Goal: Task Accomplishment & Management: Use online tool/utility

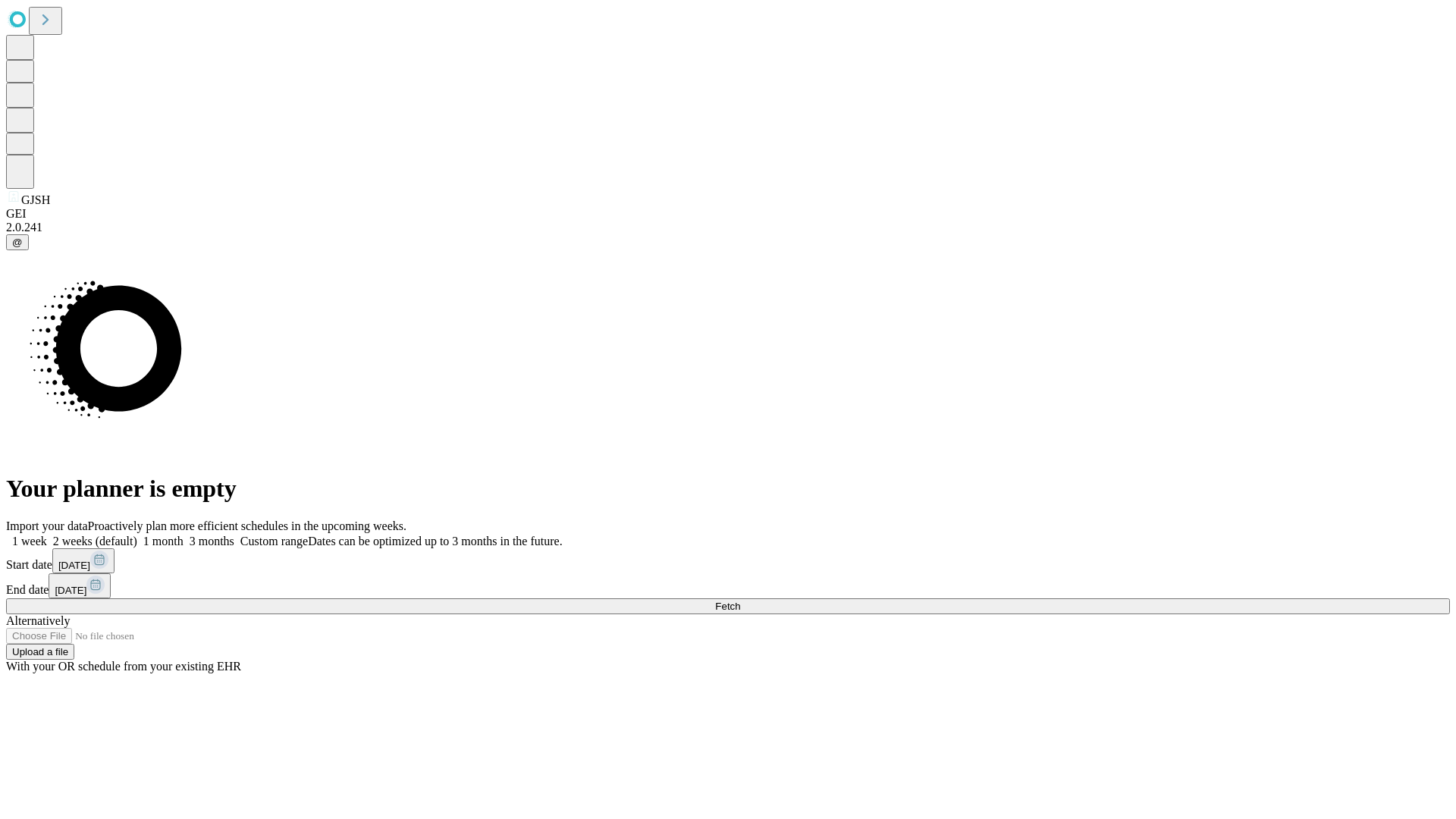
click at [740, 600] on span "Fetch" at bounding box center [728, 606] width 25 height 12
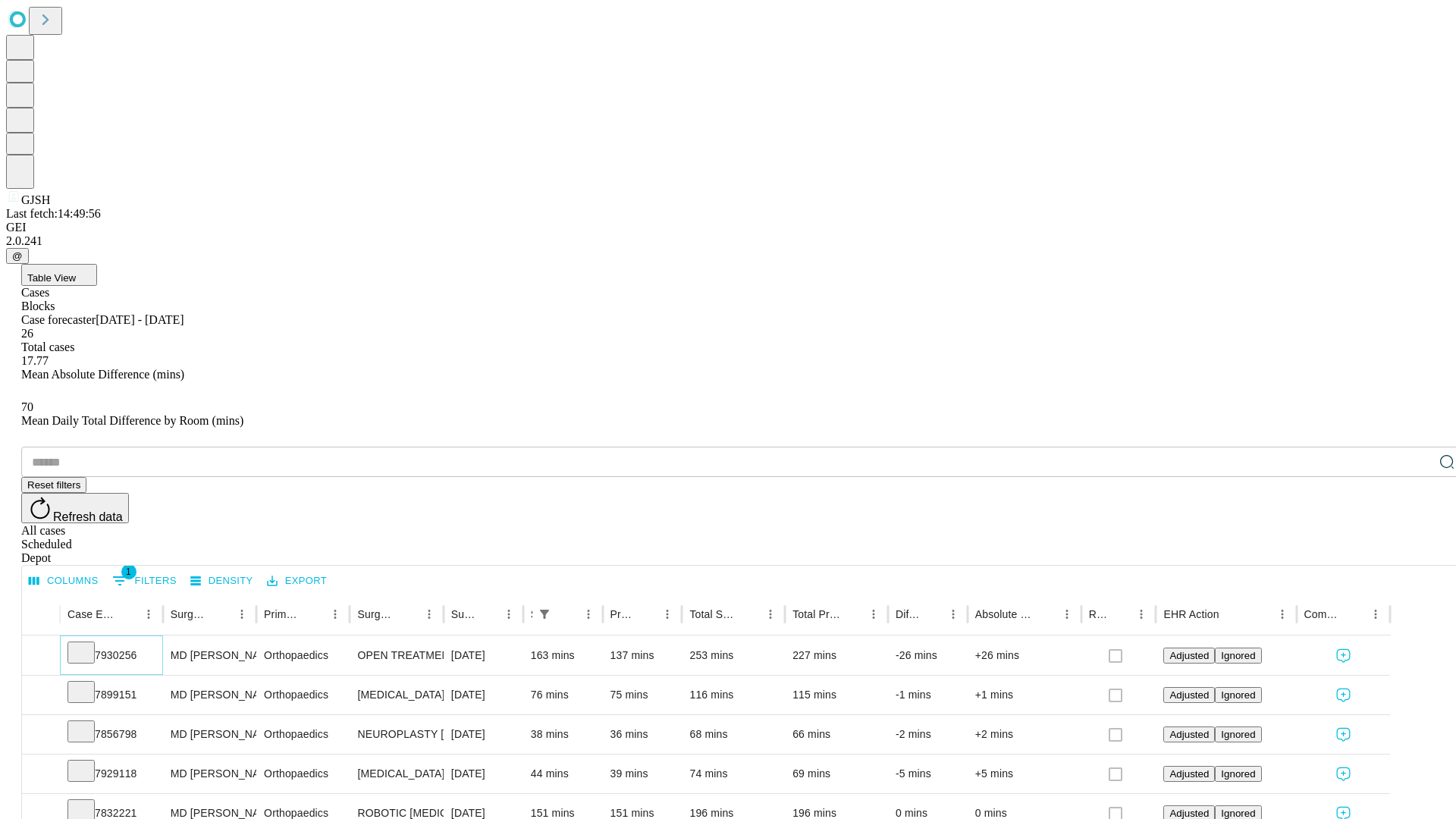
click at [89, 644] on icon at bounding box center [82, 651] width 16 height 16
